Goal: Information Seeking & Learning: Learn about a topic

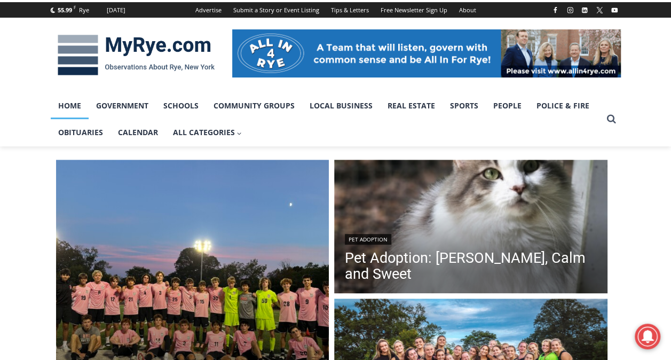
scroll to position [82, 0]
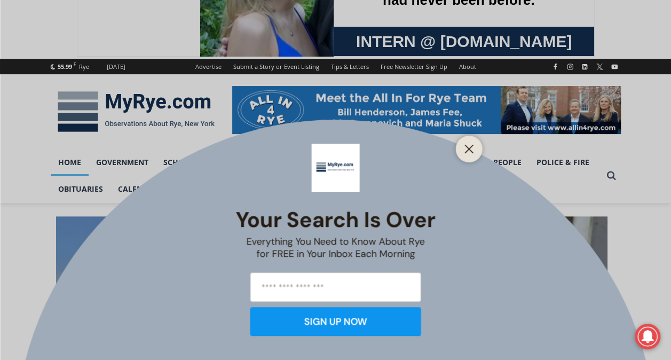
click at [464, 170] on div "Your Search is Over Everything You Need to Know About Rye for FREE in Your Inbo…" at bounding box center [335, 180] width 671 height 360
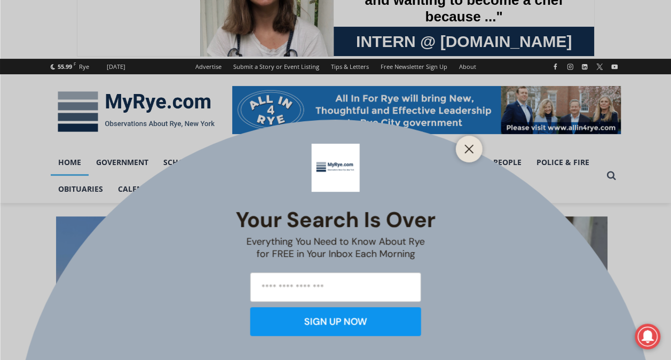
click at [465, 159] on div at bounding box center [469, 149] width 27 height 27
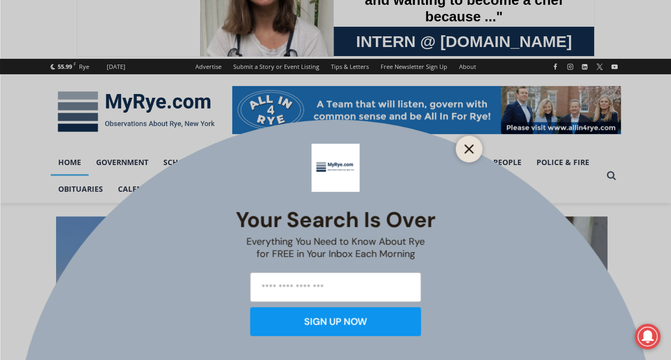
click at [468, 154] on button "Close" at bounding box center [469, 149] width 15 height 15
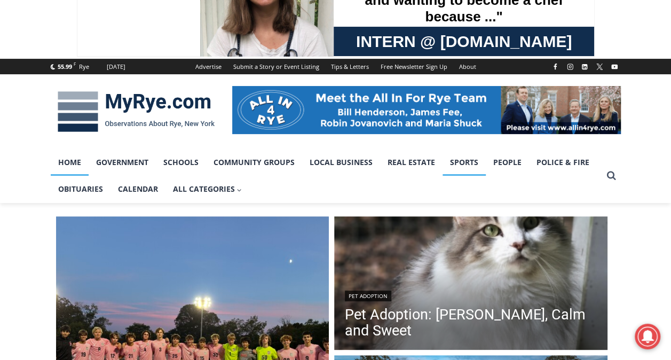
click at [469, 160] on link "Sports" at bounding box center [464, 162] width 43 height 27
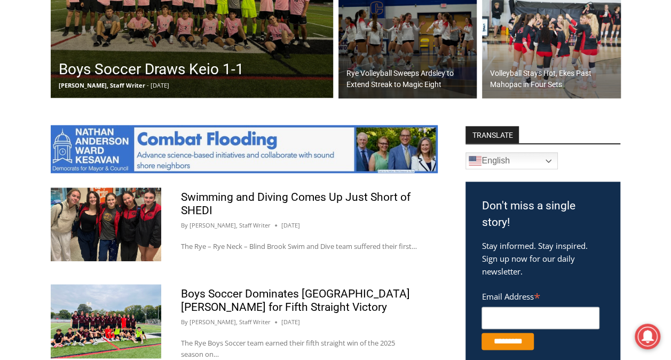
scroll to position [469, 0]
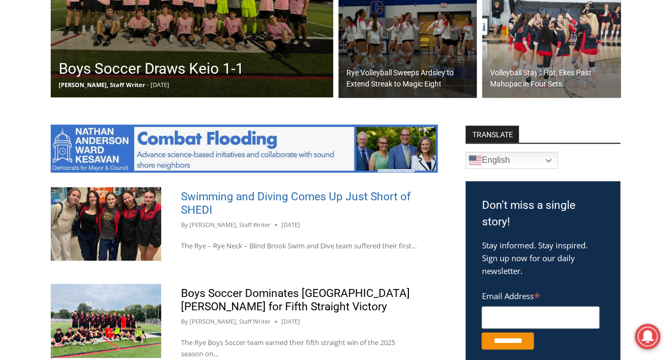
click at [370, 191] on link "Swimming and Diving Comes Up Just Short of SHEDI" at bounding box center [296, 203] width 230 height 26
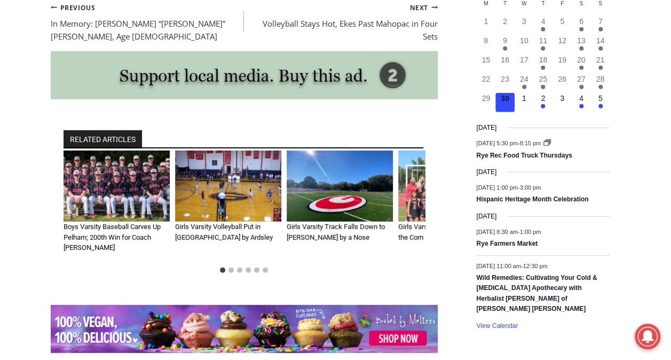
scroll to position [1400, 0]
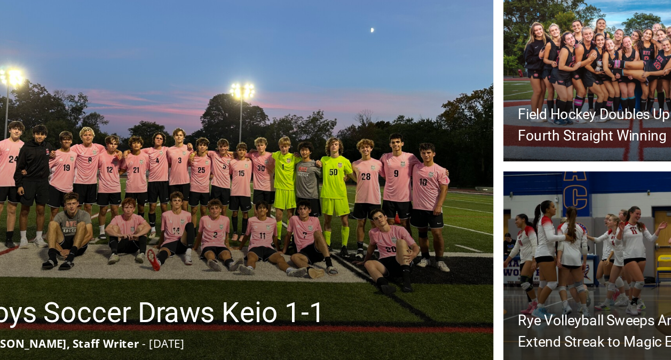
scroll to position [248, 0]
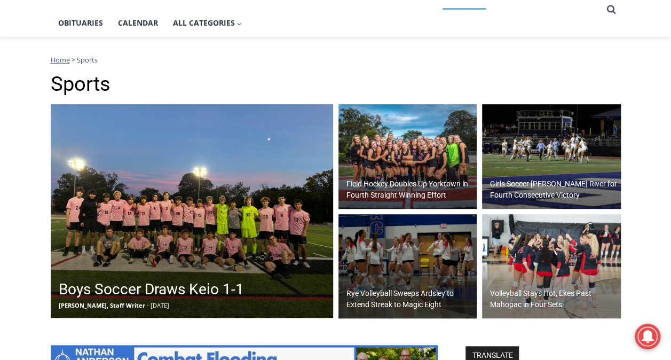
click at [230, 170] on img at bounding box center [192, 211] width 283 height 214
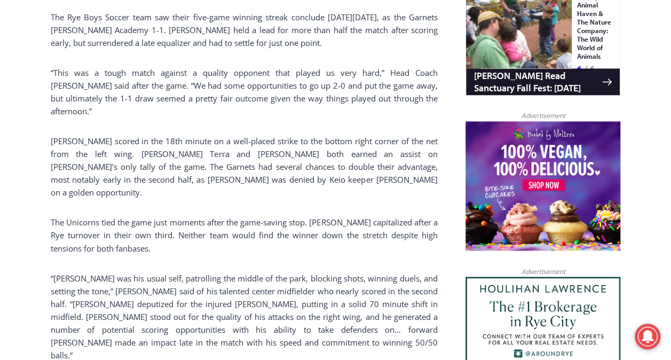
scroll to position [754, 0]
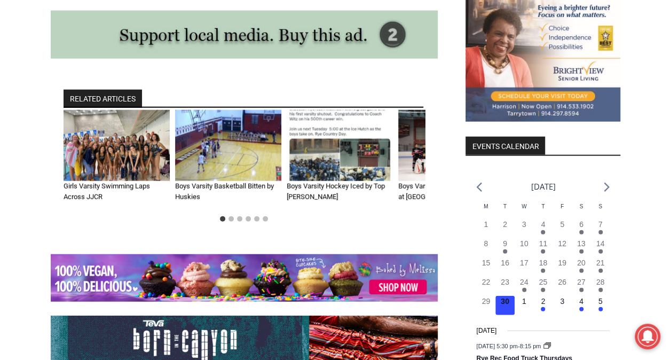
scroll to position [1196, 0]
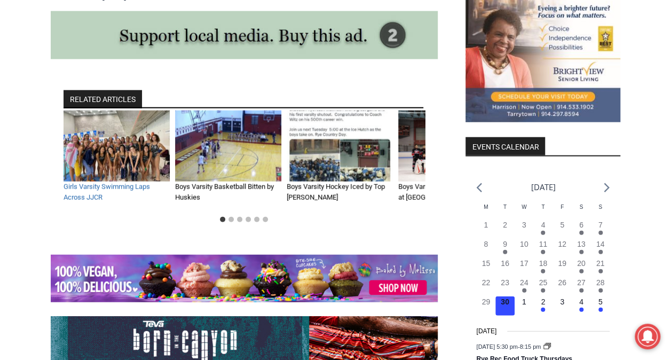
click at [146, 183] on link "Girls Varsity Swimming Laps Across JJCR" at bounding box center [107, 192] width 87 height 19
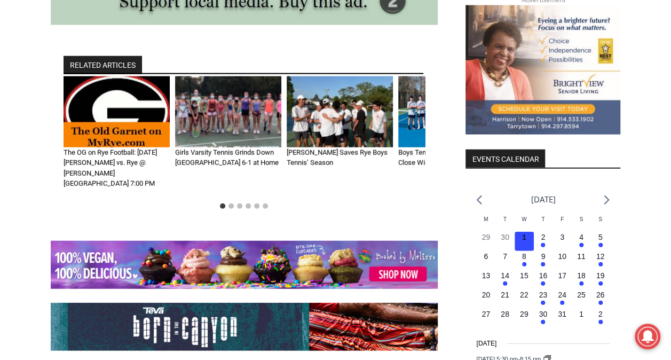
scroll to position [1181, 0]
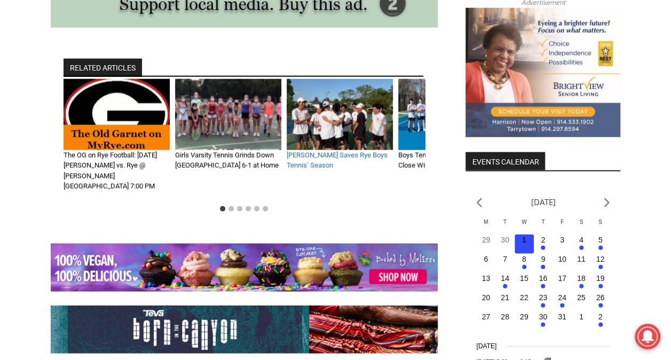
click at [316, 155] on link "[PERSON_NAME] Saves Rye Boys Tennis’ Season" at bounding box center [337, 160] width 101 height 19
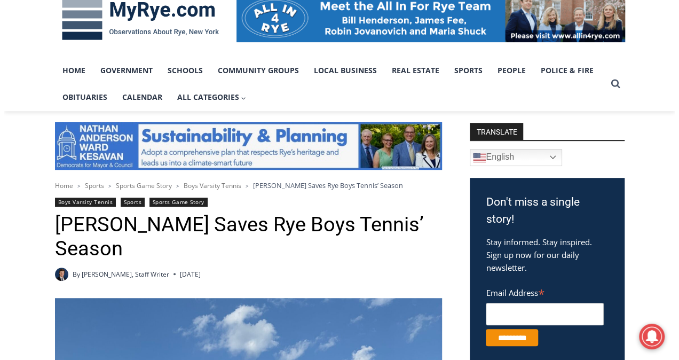
scroll to position [107, 0]
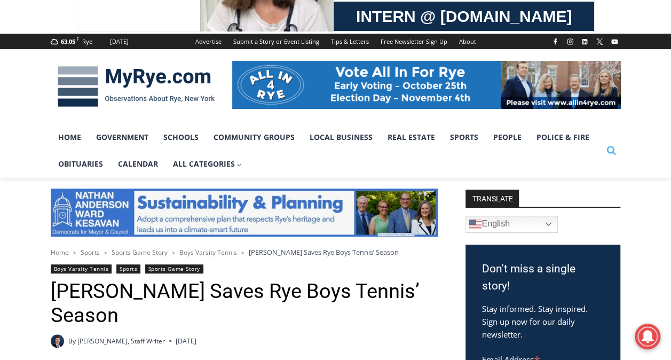
click at [614, 153] on icon "View Search Form" at bounding box center [611, 150] width 9 height 9
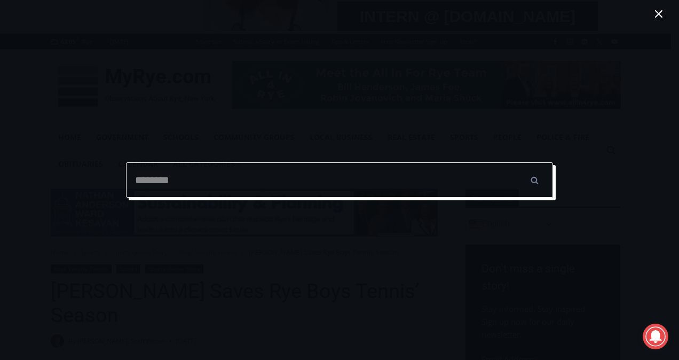
type input "*"
type input "**********"
click at [516, 162] on input "******" at bounding box center [534, 179] width 37 height 35
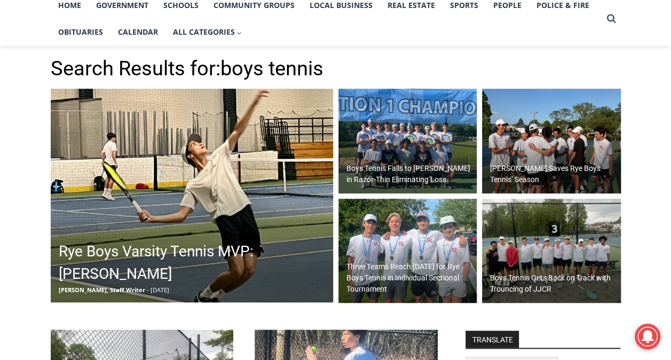
click at [535, 240] on img at bounding box center [551, 251] width 139 height 105
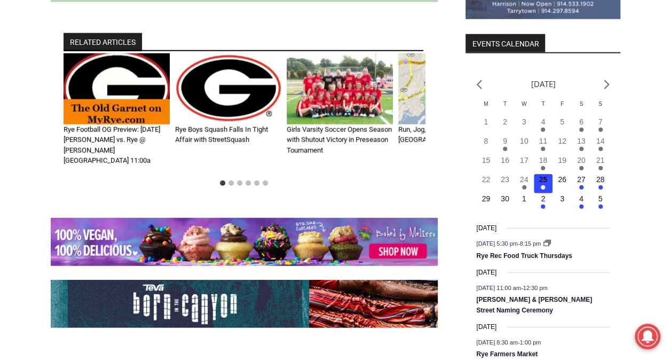
scroll to position [1255, 0]
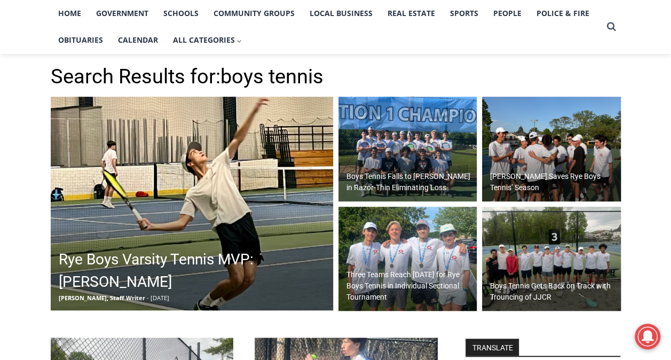
click at [445, 159] on img at bounding box center [408, 149] width 139 height 105
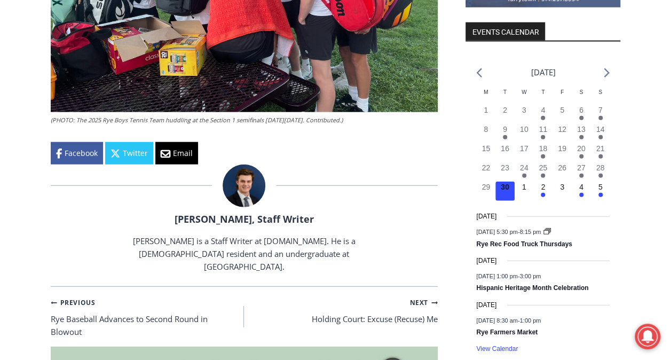
scroll to position [1391, 0]
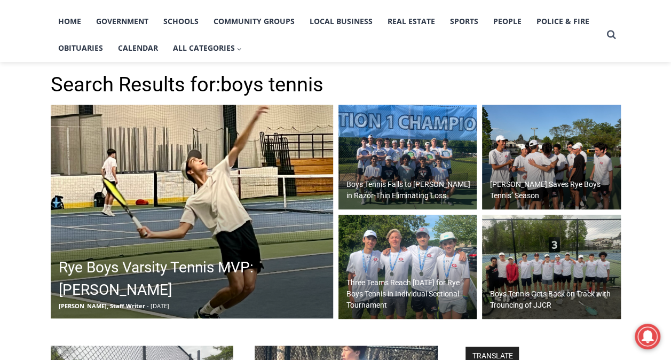
click at [244, 246] on img at bounding box center [192, 212] width 283 height 214
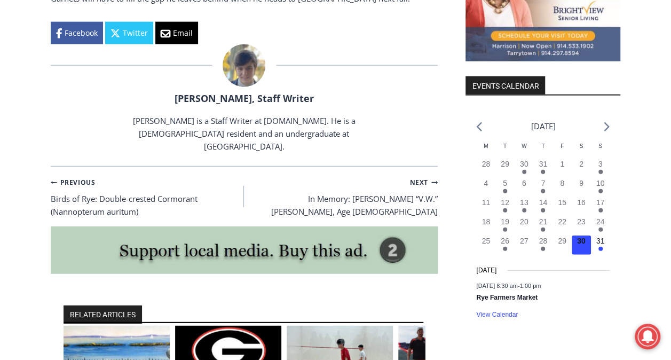
scroll to position [1257, 0]
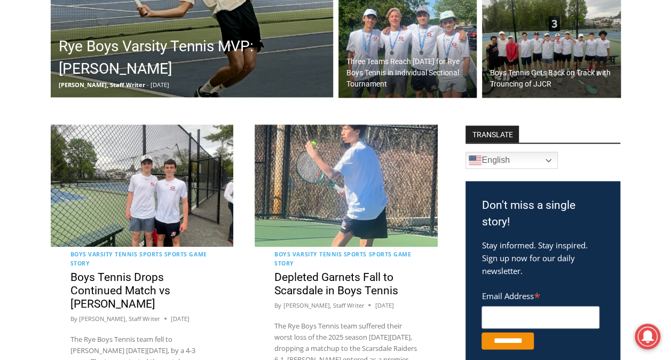
scroll to position [443, 0]
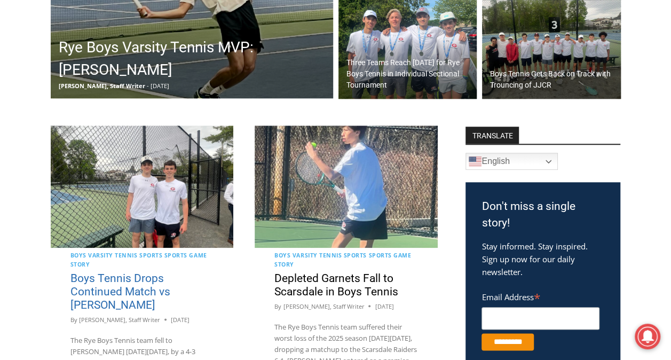
drag, startPoint x: 163, startPoint y: 286, endPoint x: 118, endPoint y: 292, distance: 45.7
click at [118, 292] on link "Boys Tennis Drops Continued Match vs Horace Greeley" at bounding box center [121, 292] width 100 height 40
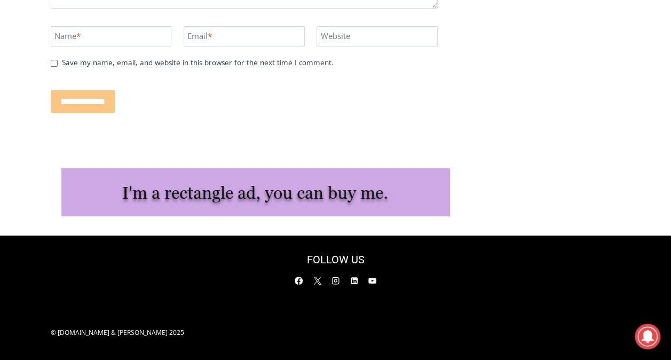
scroll to position [2152, 0]
